Goal: Information Seeking & Learning: Check status

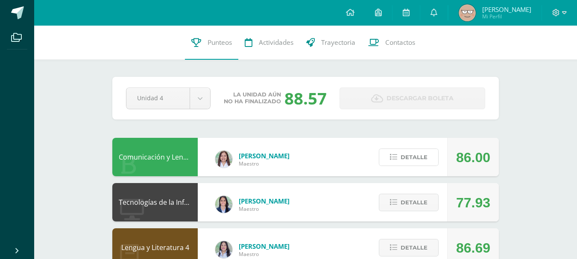
drag, startPoint x: 412, startPoint y: 159, endPoint x: 400, endPoint y: 127, distance: 34.1
click at [420, 197] on span "Detalle" at bounding box center [414, 203] width 27 height 16
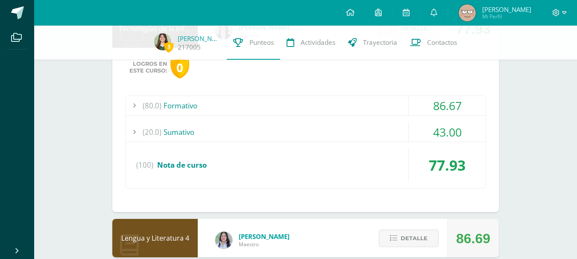
scroll to position [160, 0]
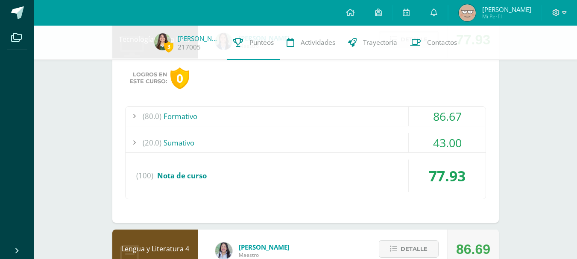
click at [351, 157] on div "(80.0) Formativo 86.67 Etiquetas de estructura 85.00" at bounding box center [305, 152] width 361 height 93
click at [347, 144] on div "(20.0) [GEOGRAPHIC_DATA]" at bounding box center [306, 142] width 360 height 19
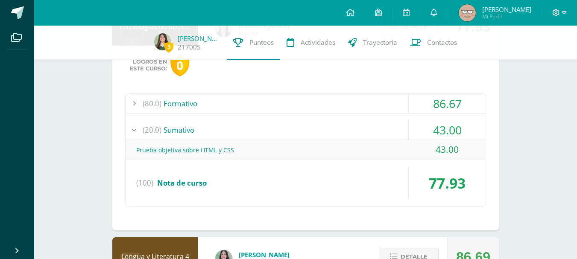
scroll to position [173, 0]
click at [375, 107] on div "(80.0) Formativo" at bounding box center [306, 103] width 360 height 19
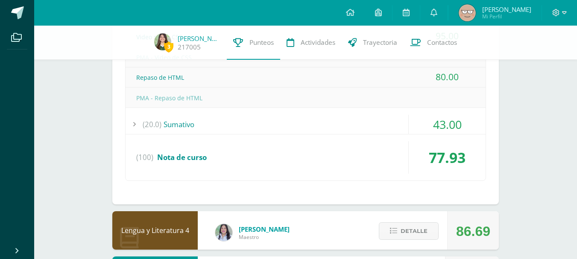
scroll to position [301, 0]
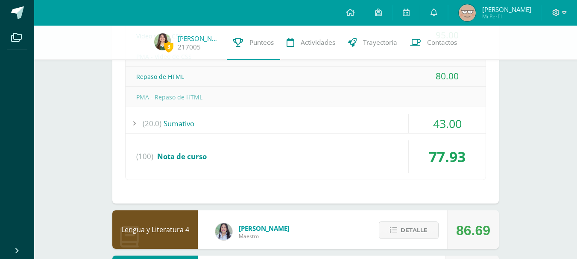
click at [362, 129] on div "(20.0) [GEOGRAPHIC_DATA]" at bounding box center [306, 123] width 360 height 19
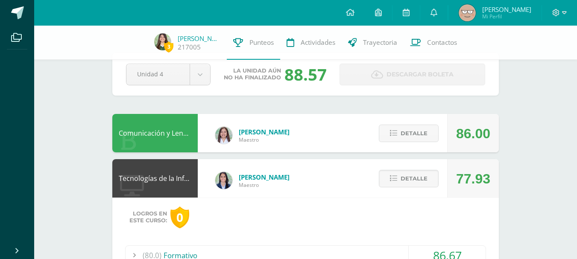
scroll to position [16, 0]
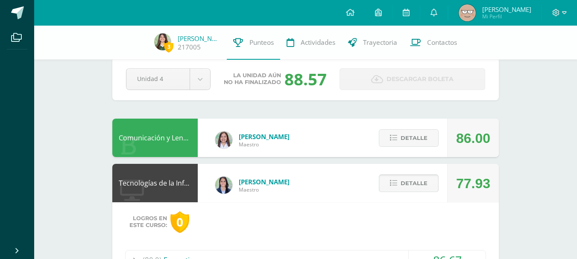
click at [423, 179] on span "Detalle" at bounding box center [414, 184] width 27 height 16
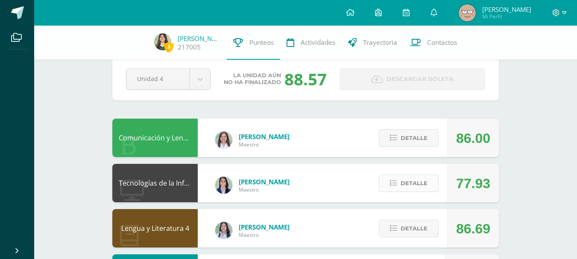
click at [414, 187] on span "Detalle" at bounding box center [414, 184] width 27 height 16
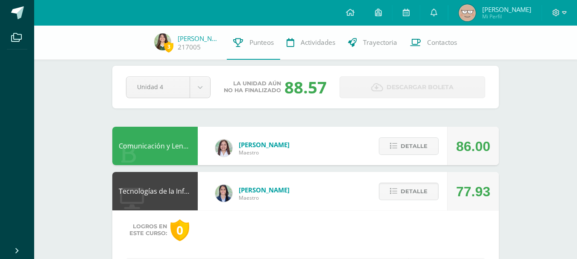
scroll to position [0, 0]
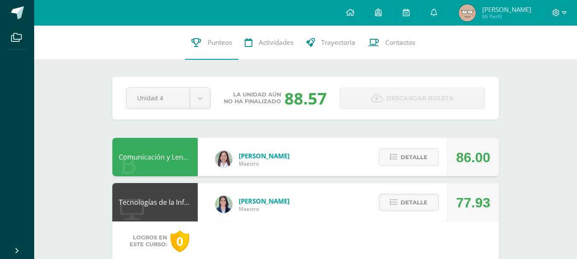
click at [402, 197] on span "Detalle" at bounding box center [414, 203] width 27 height 16
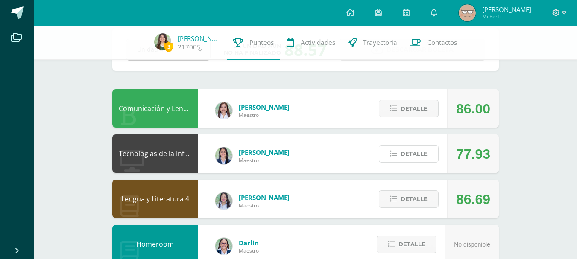
scroll to position [44, 0]
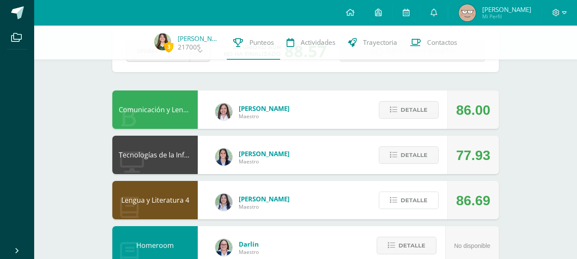
click at [403, 209] on button "Detalle" at bounding box center [409, 201] width 60 height 18
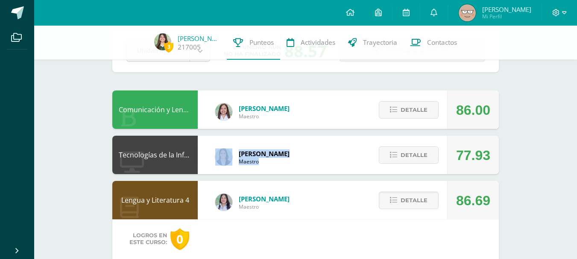
drag, startPoint x: 403, startPoint y: 209, endPoint x: 295, endPoint y: 124, distance: 137.2
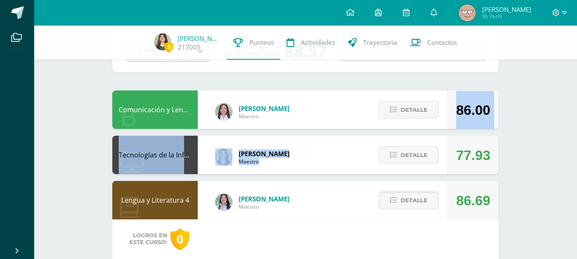
click at [413, 207] on span "Detalle" at bounding box center [414, 201] width 27 height 16
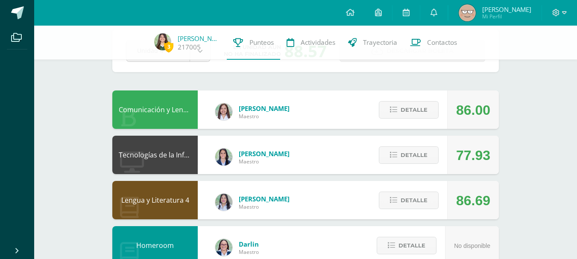
click at [404, 190] on div "Detalle" at bounding box center [406, 200] width 81 height 38
click at [406, 195] on span "Detalle" at bounding box center [414, 201] width 27 height 16
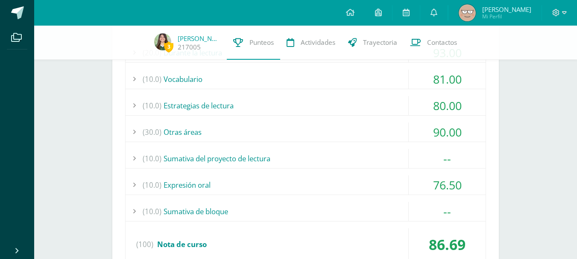
scroll to position [275, 0]
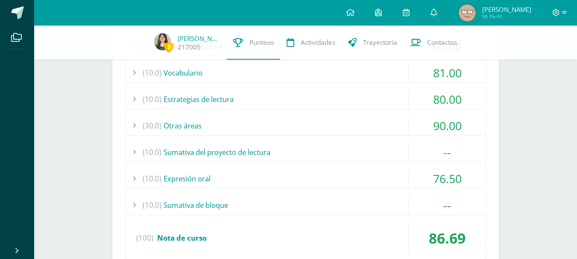
click at [317, 147] on div "(10.0) Sumativa del proyecto de lectura" at bounding box center [306, 152] width 360 height 19
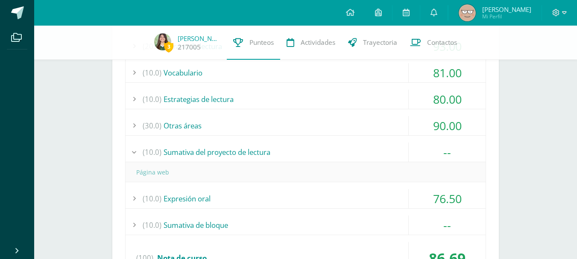
click at [296, 193] on div "(10.0) Expresión oral" at bounding box center [306, 198] width 360 height 19
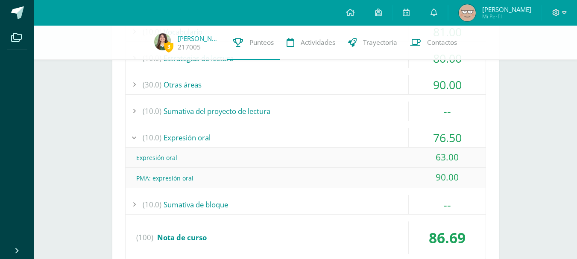
scroll to position [317, 0]
click at [301, 130] on div "(10.0) Expresión oral" at bounding box center [306, 136] width 360 height 19
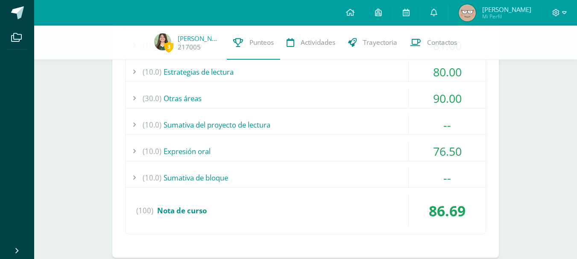
scroll to position [303, 0]
click at [271, 166] on div "(20.0) Durante la lectura 93.00 Una habitación propia: comprensión I 100.00" at bounding box center [305, 122] width 361 height 226
click at [274, 173] on div "(10.0) Sumativa de bloque" at bounding box center [306, 177] width 360 height 19
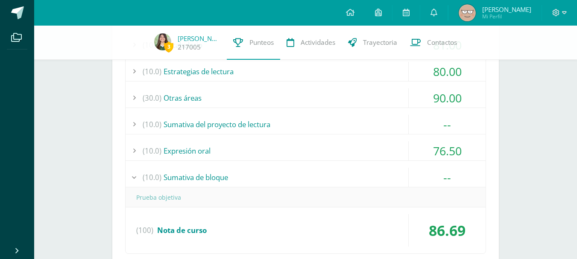
click at [274, 173] on div "(10.0) Sumativa de bloque" at bounding box center [306, 177] width 360 height 19
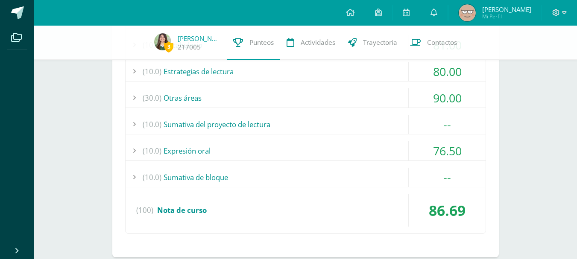
click at [266, 125] on div "(10.0) Sumativa del proyecto de lectura" at bounding box center [306, 124] width 360 height 19
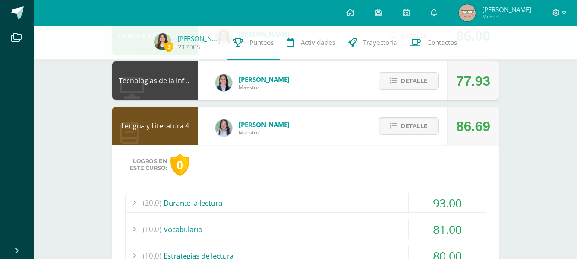
scroll to position [124, 0]
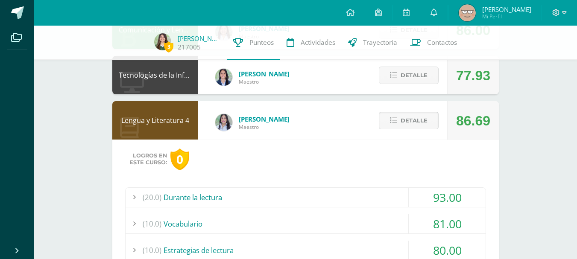
click at [397, 119] on icon at bounding box center [393, 120] width 7 height 7
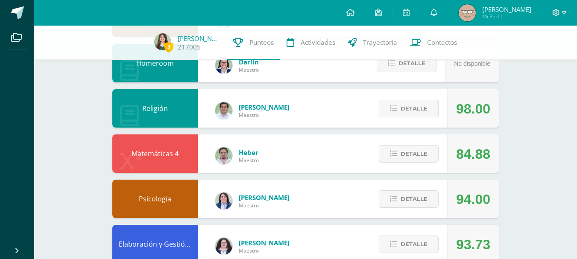
scroll to position [227, 0]
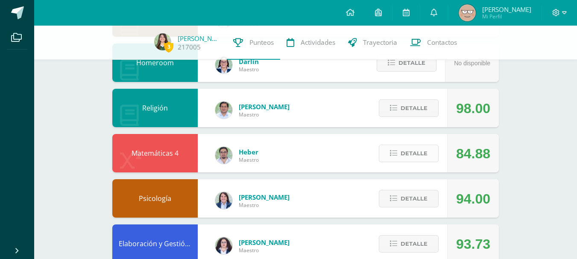
click at [418, 147] on span "Detalle" at bounding box center [414, 154] width 27 height 16
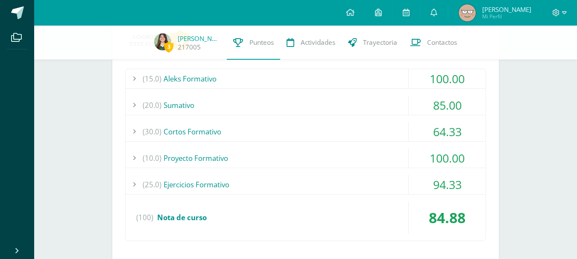
scroll to position [384, 0]
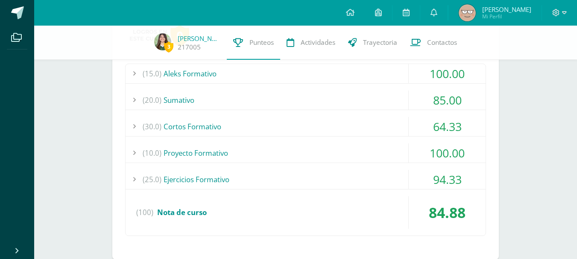
click at [243, 101] on div "(20.0) [GEOGRAPHIC_DATA]" at bounding box center [306, 100] width 360 height 19
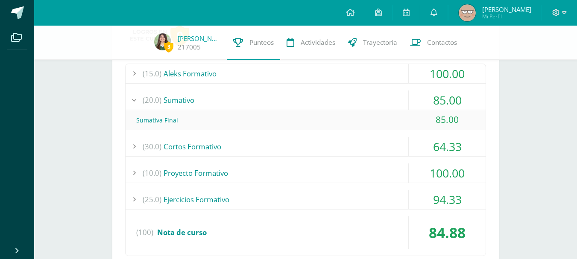
click at [384, 177] on div "(10.0) Proyecto Formativo" at bounding box center [306, 173] width 360 height 19
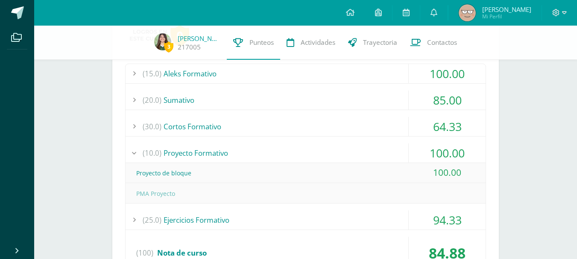
click at [333, 226] on div "(25.0) Ejercicios Formativo" at bounding box center [306, 220] width 360 height 19
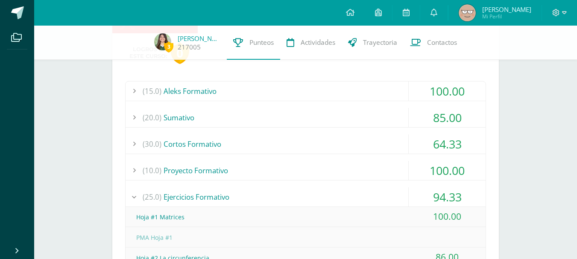
scroll to position [365, 0]
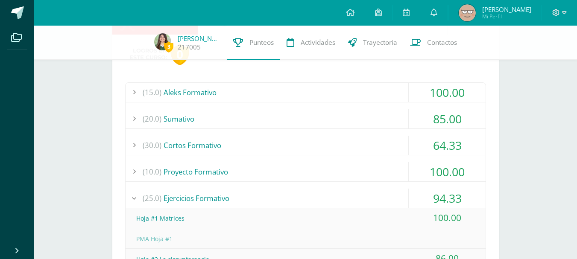
click at [303, 141] on div "(30.0) Cortos Formativo" at bounding box center [306, 145] width 360 height 19
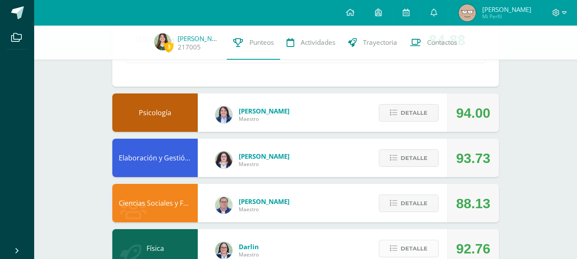
scroll to position [638, 0]
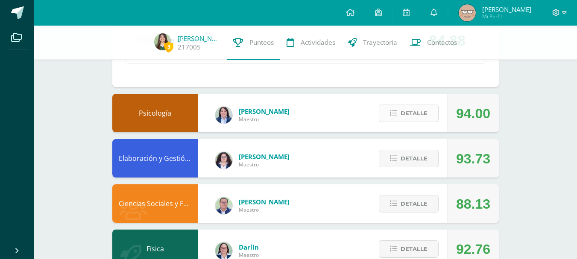
click at [399, 108] on button "Detalle" at bounding box center [409, 114] width 60 height 18
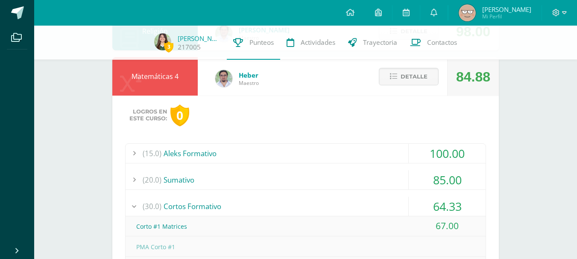
scroll to position [305, 0]
click at [411, 76] on span "Detalle" at bounding box center [414, 76] width 27 height 16
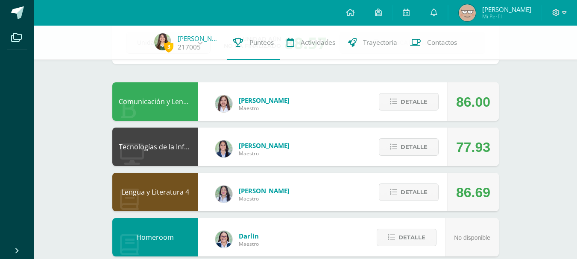
scroll to position [0, 0]
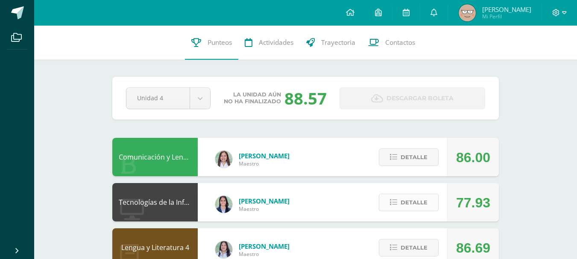
click at [414, 202] on span "Detalle" at bounding box center [414, 203] width 27 height 16
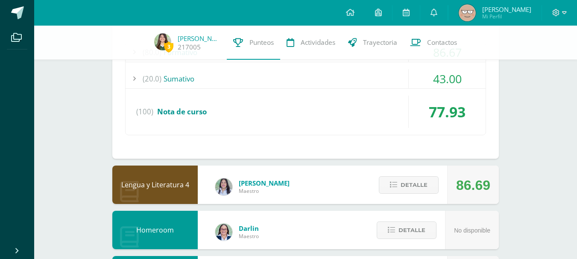
scroll to position [225, 0]
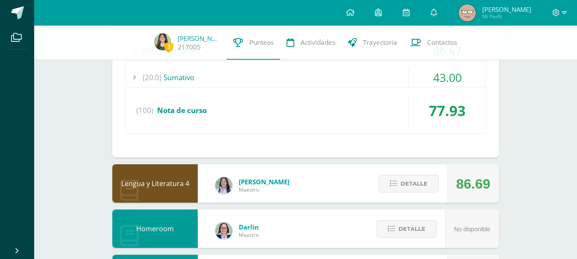
click at [360, 83] on div "(20.0) [GEOGRAPHIC_DATA]" at bounding box center [306, 77] width 360 height 19
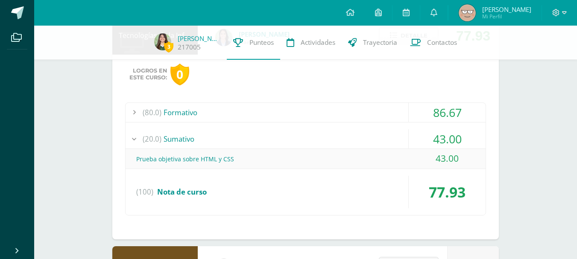
scroll to position [160, 0]
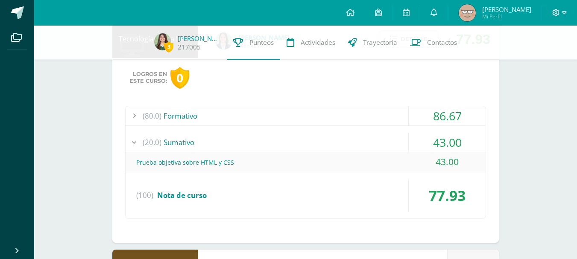
click at [366, 113] on div "(80.0) Formativo" at bounding box center [306, 115] width 360 height 19
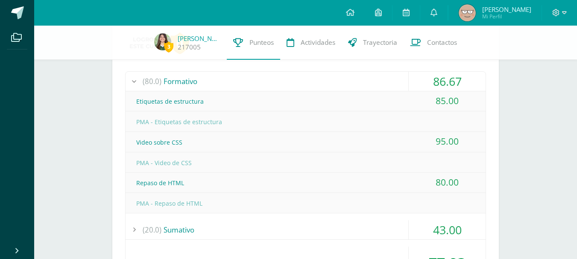
scroll to position [196, 0]
click at [413, 73] on div "86.67" at bounding box center [447, 80] width 77 height 19
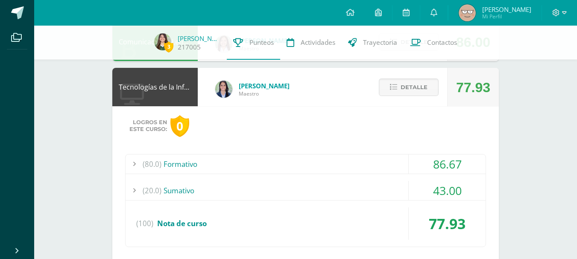
scroll to position [111, 0]
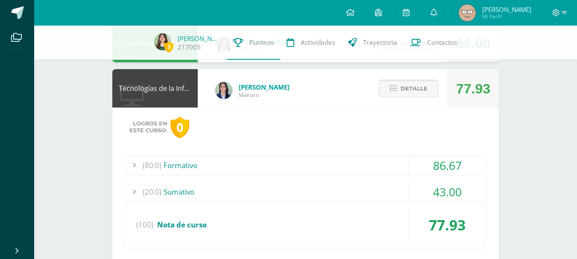
click at [422, 83] on span "Detalle" at bounding box center [414, 89] width 27 height 16
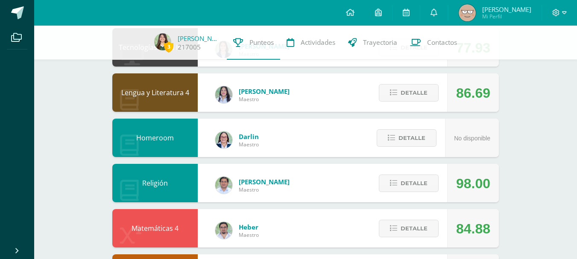
scroll to position [0, 0]
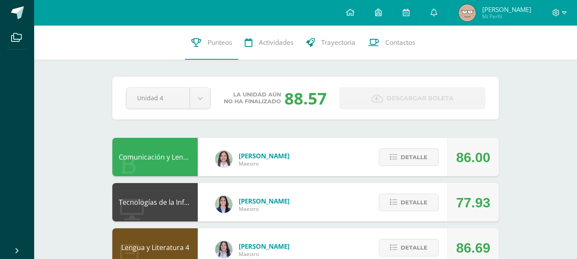
click at [411, 145] on div "Detalle" at bounding box center [406, 157] width 81 height 38
click at [409, 161] on span "Detalle" at bounding box center [414, 158] width 27 height 16
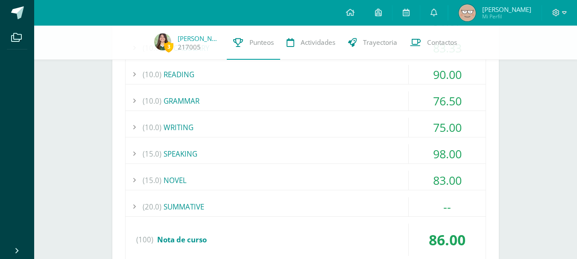
scroll to position [211, 0]
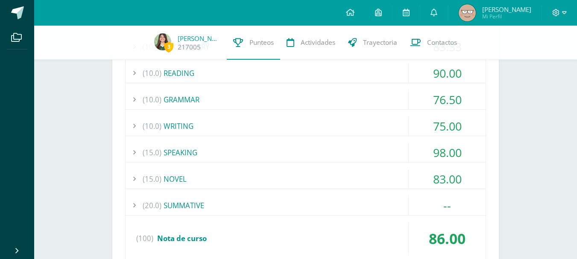
click at [288, 144] on div "(15.0) SPEAKING" at bounding box center [306, 152] width 360 height 19
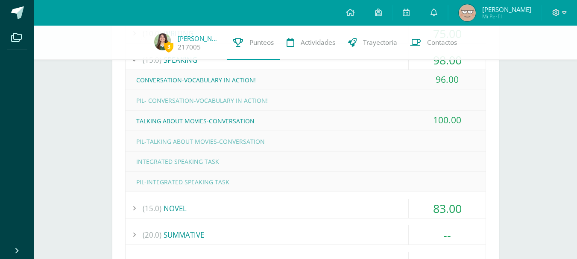
scroll to position [304, 0]
click at [280, 204] on div "(15.0) NOVEL" at bounding box center [306, 208] width 360 height 19
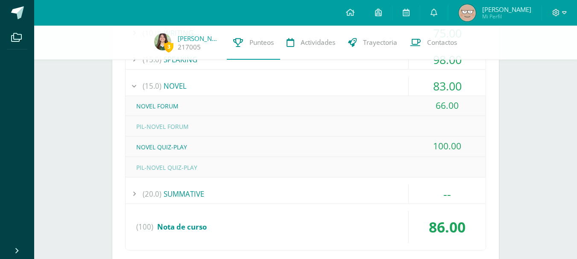
click at [252, 79] on div "(15.0) NOVEL" at bounding box center [306, 85] width 360 height 19
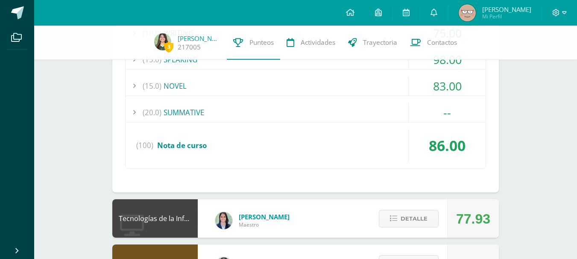
click at [269, 107] on div "(20.0) SUMMATIVE" at bounding box center [306, 112] width 360 height 19
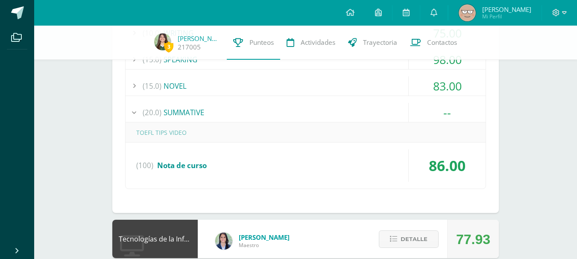
click at [251, 117] on div "(20.0) SUMMATIVE" at bounding box center [306, 112] width 360 height 19
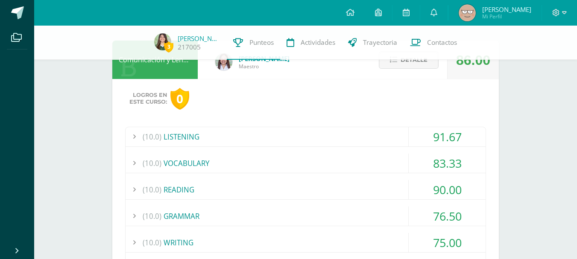
scroll to position [91, 0]
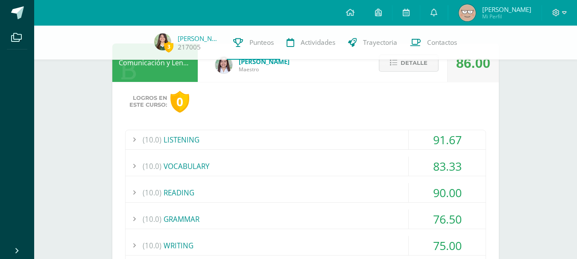
click at [407, 66] on span "Detalle" at bounding box center [414, 63] width 27 height 16
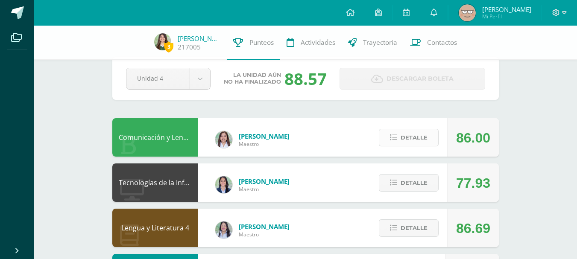
click at [419, 140] on span "Detalle" at bounding box center [414, 138] width 27 height 16
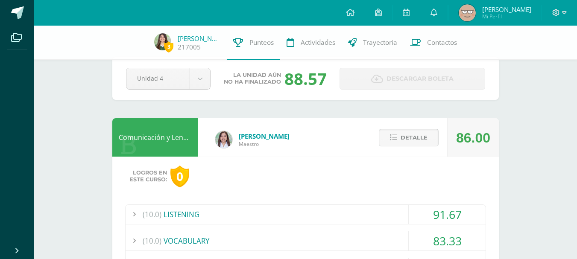
scroll to position [181, 0]
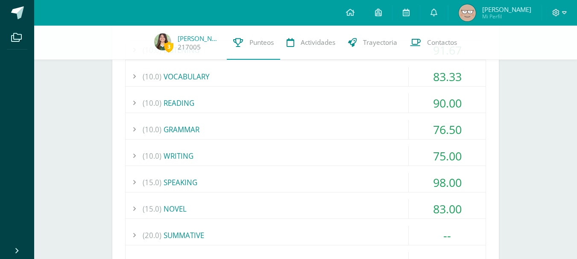
click at [301, 171] on div "(10.0) LISTENING 91.67 LISTENING SKILL 4-EXERCISE 1 75.00" at bounding box center [305, 166] width 361 height 252
click at [301, 179] on div "(15.0) SPEAKING" at bounding box center [306, 182] width 360 height 19
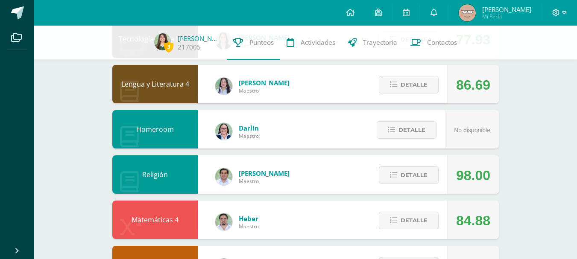
scroll to position [606, 0]
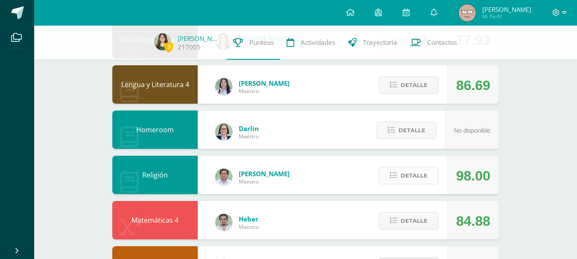
click at [397, 182] on button "Detalle" at bounding box center [409, 176] width 60 height 18
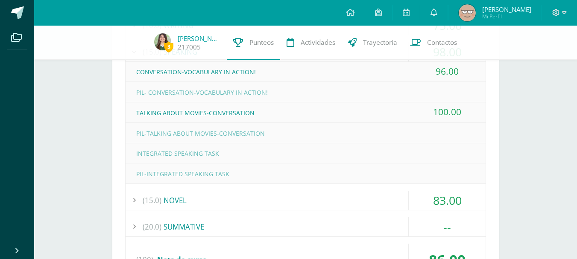
scroll to position [319, 0]
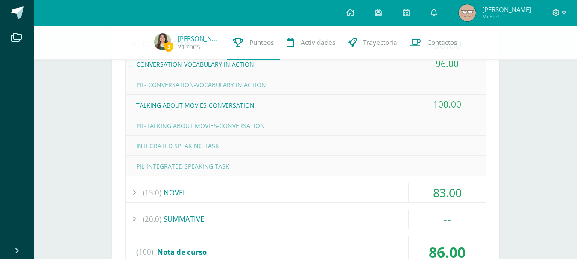
click at [368, 193] on div "(15.0) NOVEL" at bounding box center [306, 192] width 360 height 19
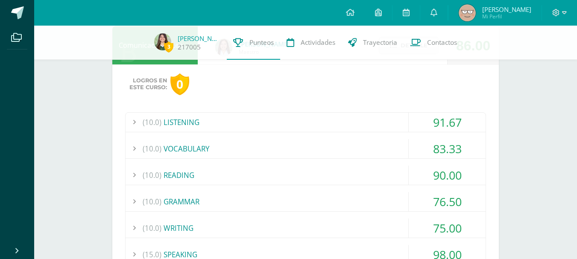
scroll to position [17, 0]
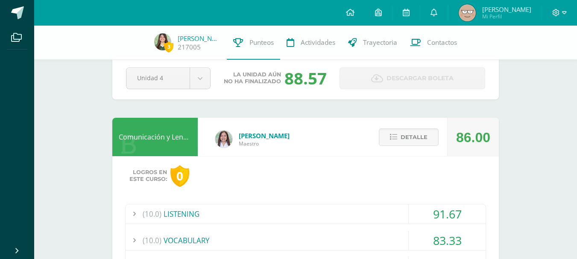
drag, startPoint x: 340, startPoint y: 182, endPoint x: 278, endPoint y: 166, distance: 64.2
click at [278, 166] on div "Logros en este curso: 0" at bounding box center [305, 176] width 361 height 22
click at [427, 137] on span "Detalle" at bounding box center [414, 137] width 27 height 16
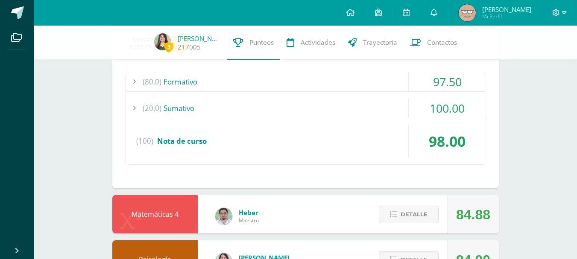
scroll to position [331, 0]
click at [350, 104] on div "(20.0) [GEOGRAPHIC_DATA]" at bounding box center [306, 107] width 360 height 19
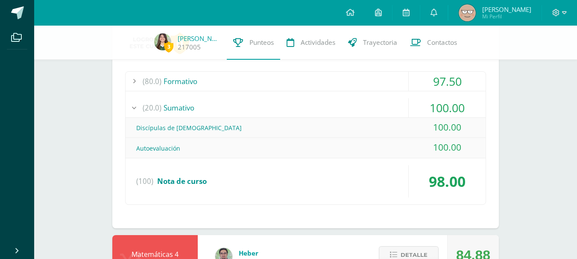
click at [327, 74] on div "(80.0) Formativo" at bounding box center [306, 81] width 360 height 19
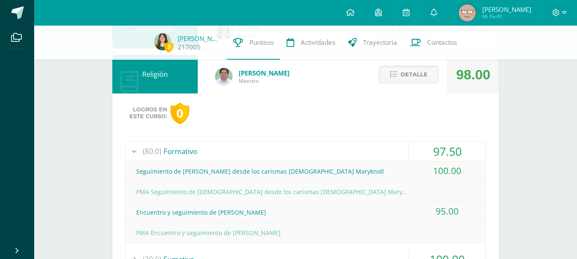
scroll to position [259, 0]
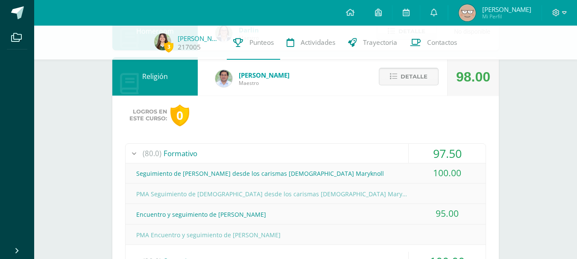
click at [391, 79] on icon at bounding box center [393, 76] width 7 height 7
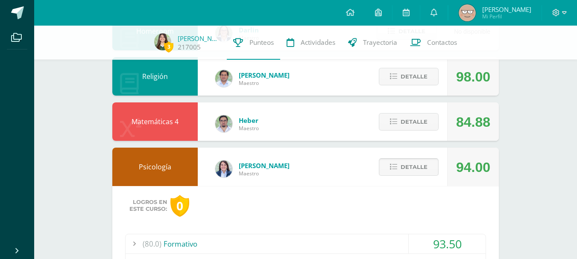
click at [410, 162] on span "Detalle" at bounding box center [414, 167] width 27 height 16
